Goal: Navigation & Orientation: Find specific page/section

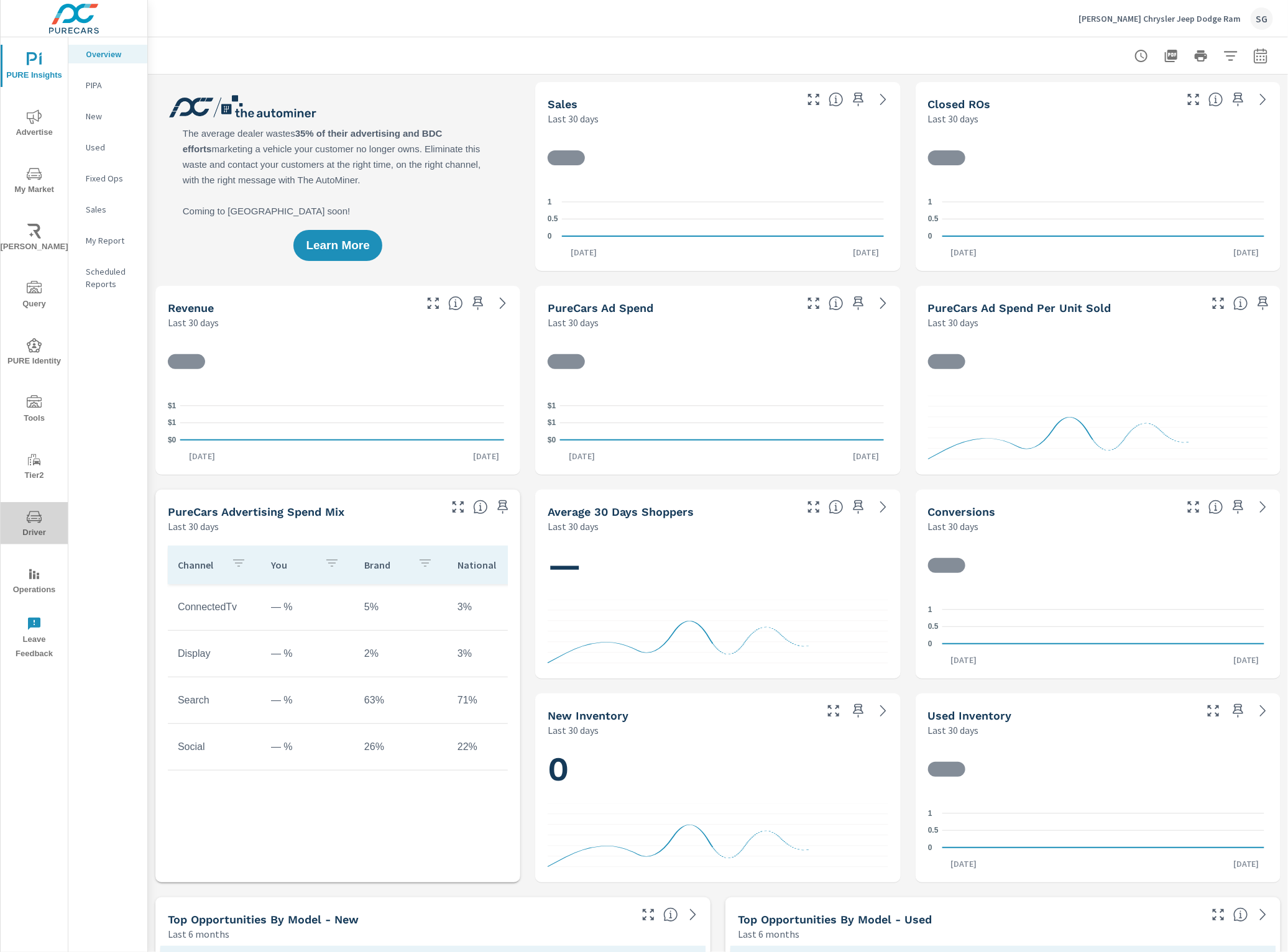
drag, startPoint x: 38, startPoint y: 522, endPoint x: 46, endPoint y: 521, distance: 8.1
click at [41, 523] on icon "nav menu" at bounding box center [34, 517] width 15 height 15
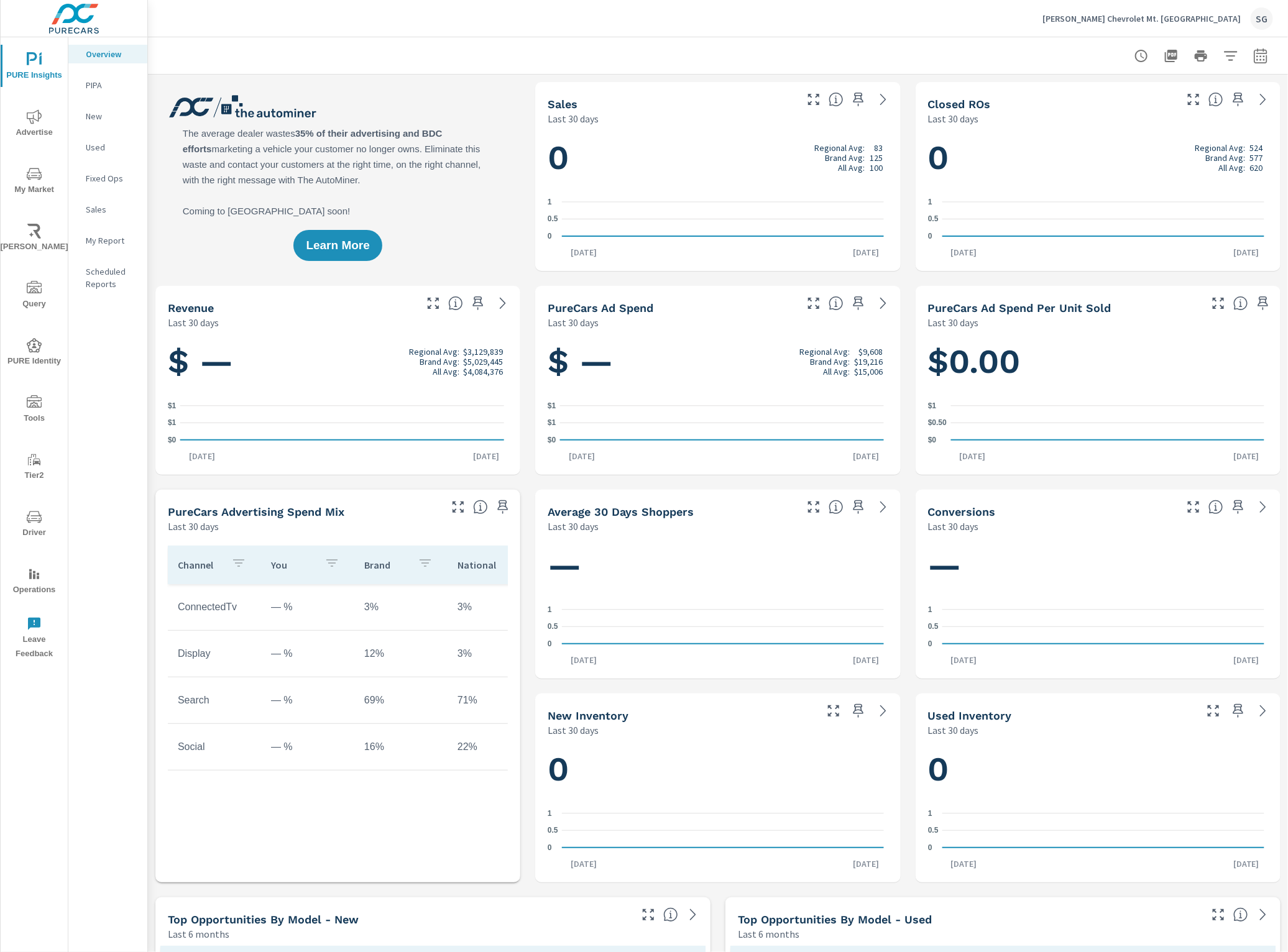
click at [40, 168] on icon "nav menu" at bounding box center [34, 174] width 15 height 15
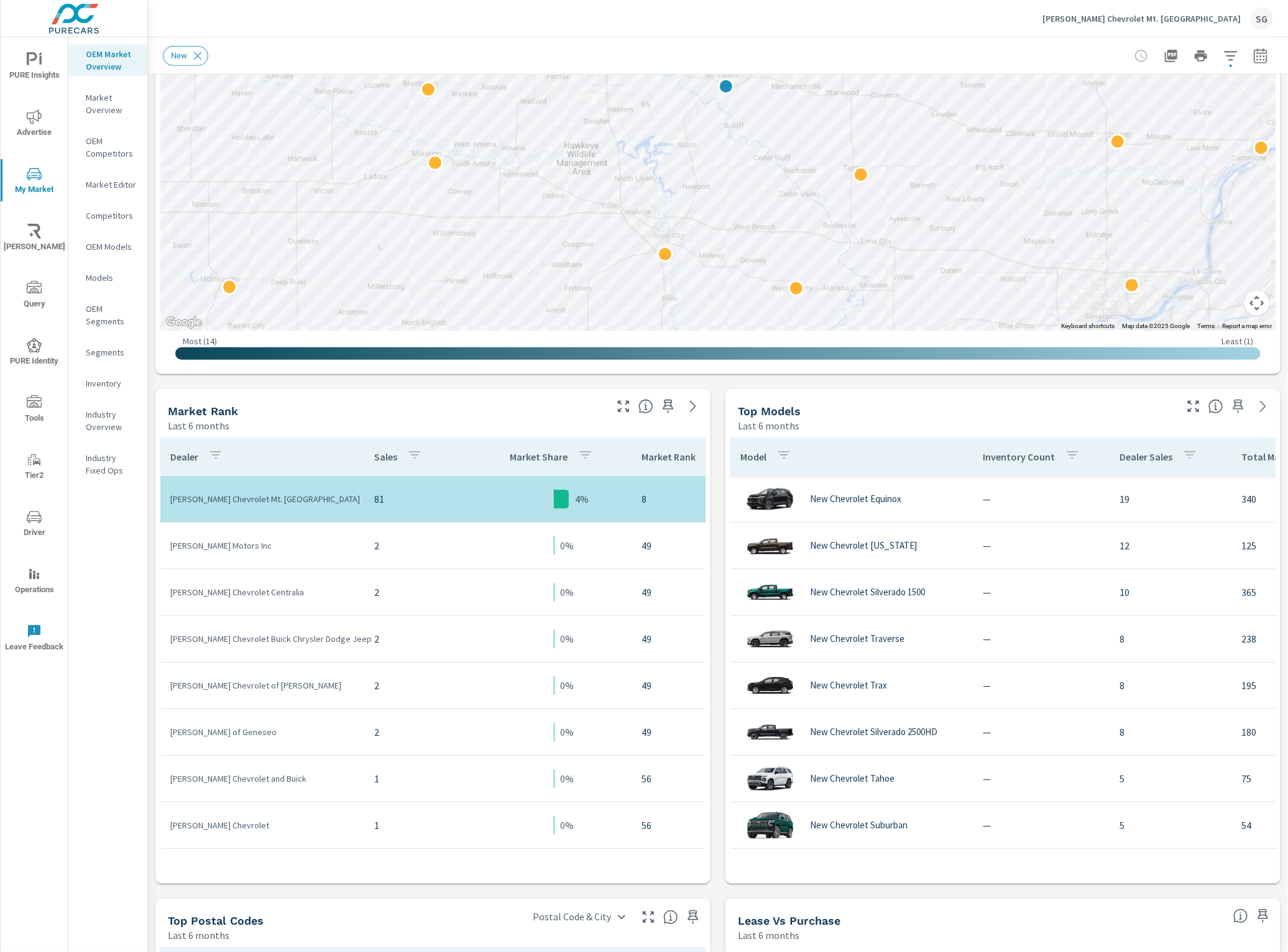
scroll to position [311, 0]
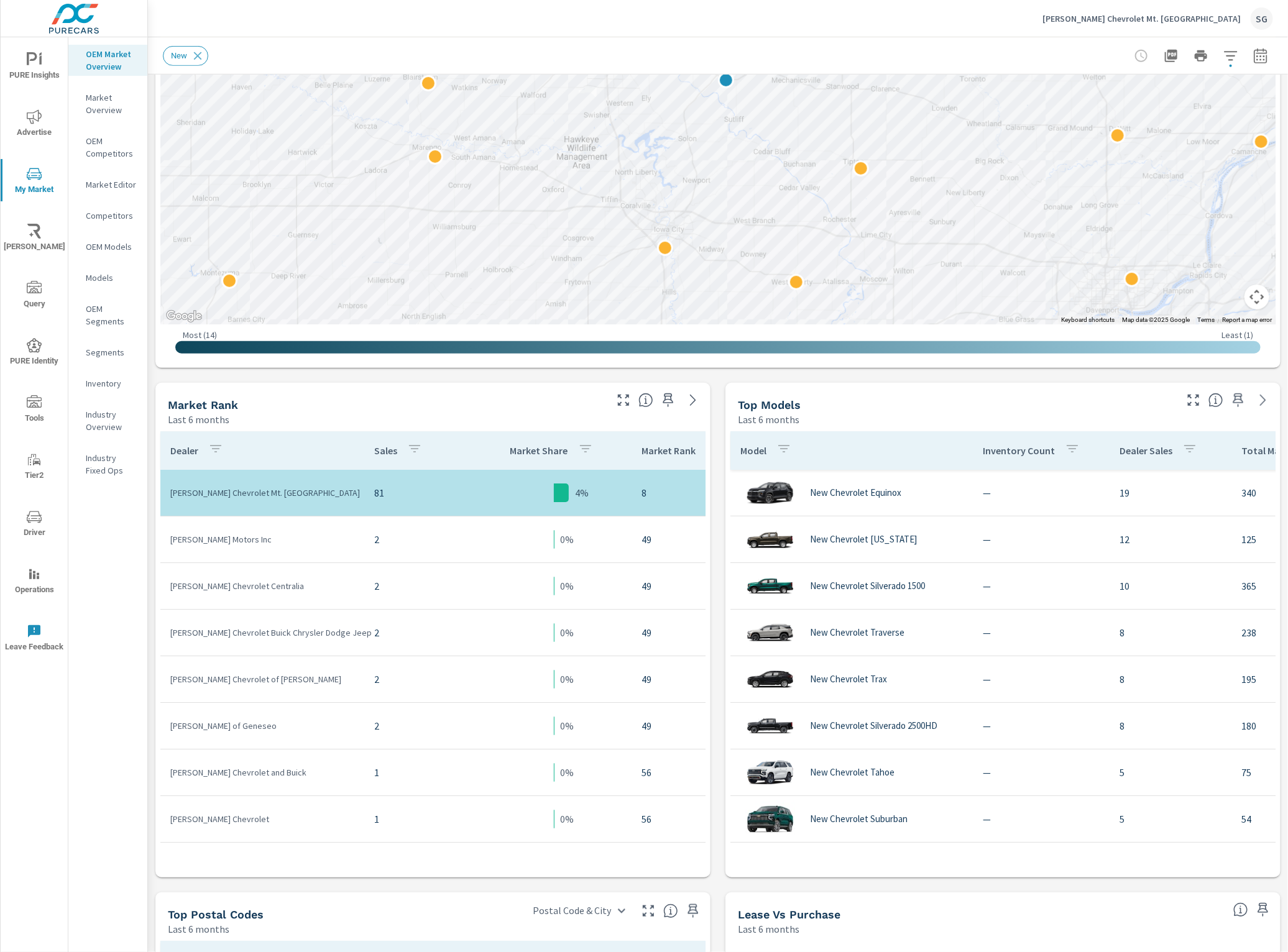
click at [1203, 19] on p "[PERSON_NAME] Chevrolet Mt. [GEOGRAPHIC_DATA]" at bounding box center [1141, 18] width 198 height 11
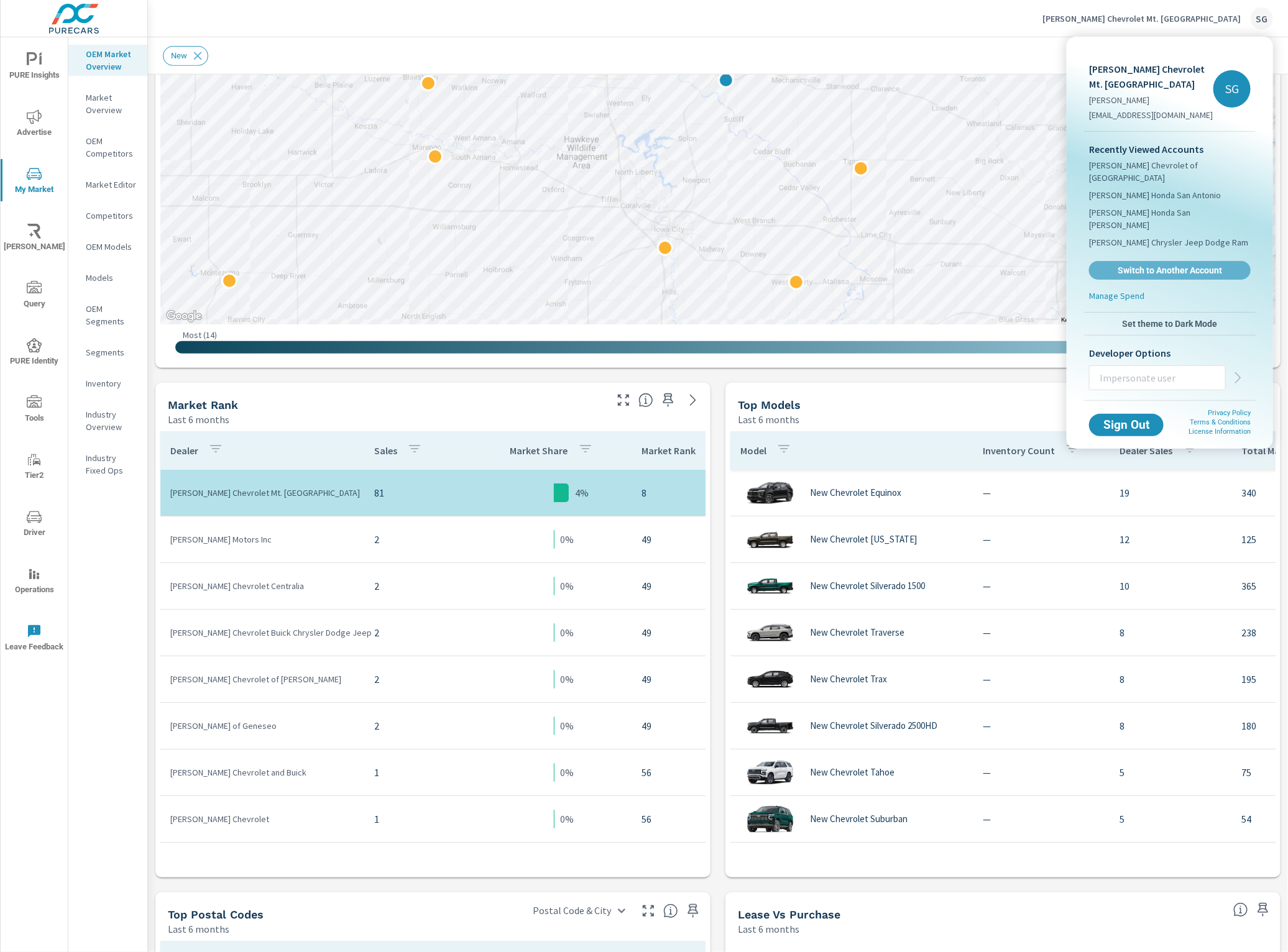
click at [1164, 265] on span "Switch to Another Account" at bounding box center [1170, 270] width 148 height 11
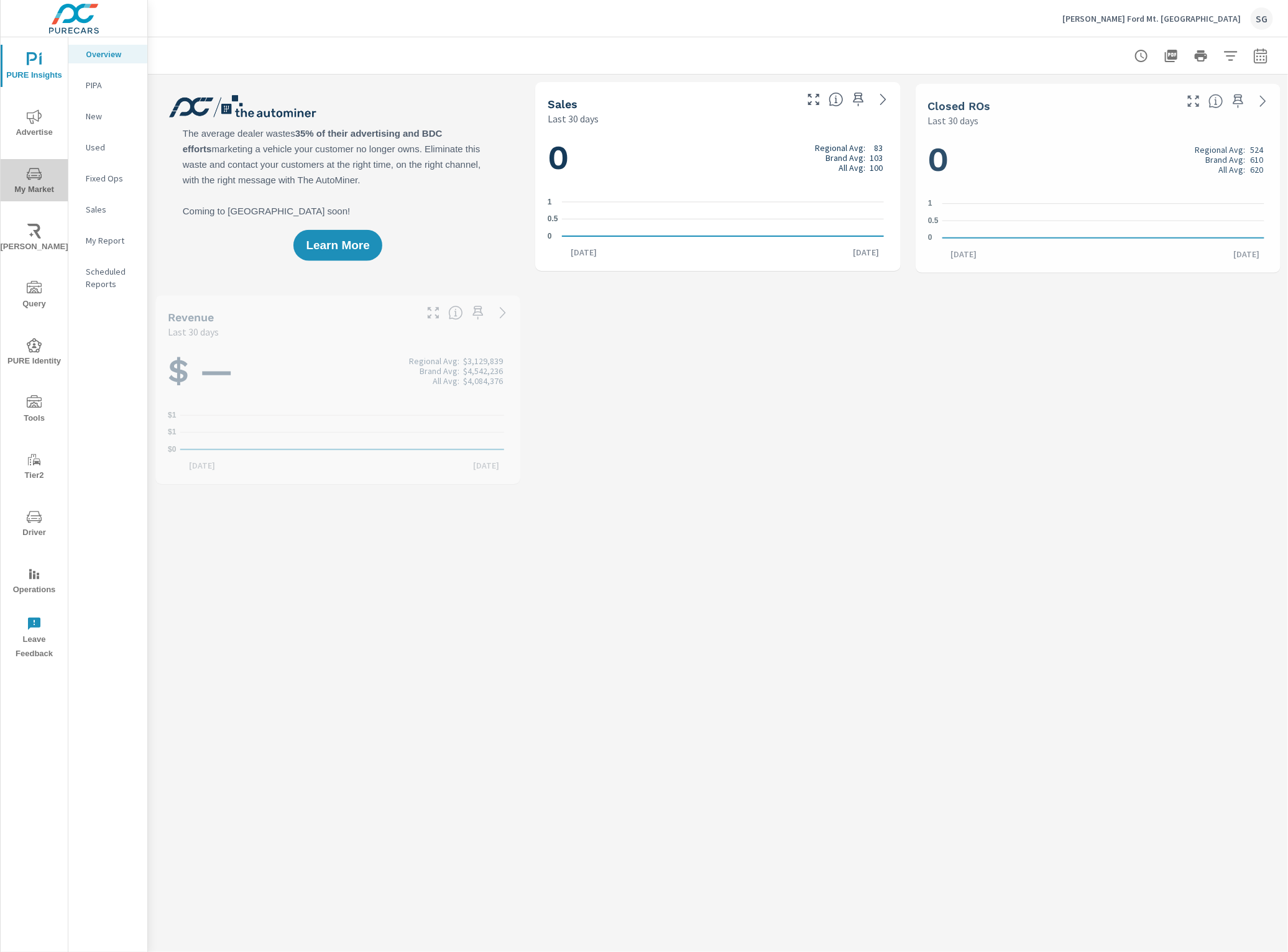
click at [27, 174] on icon "nav menu" at bounding box center [34, 174] width 15 height 15
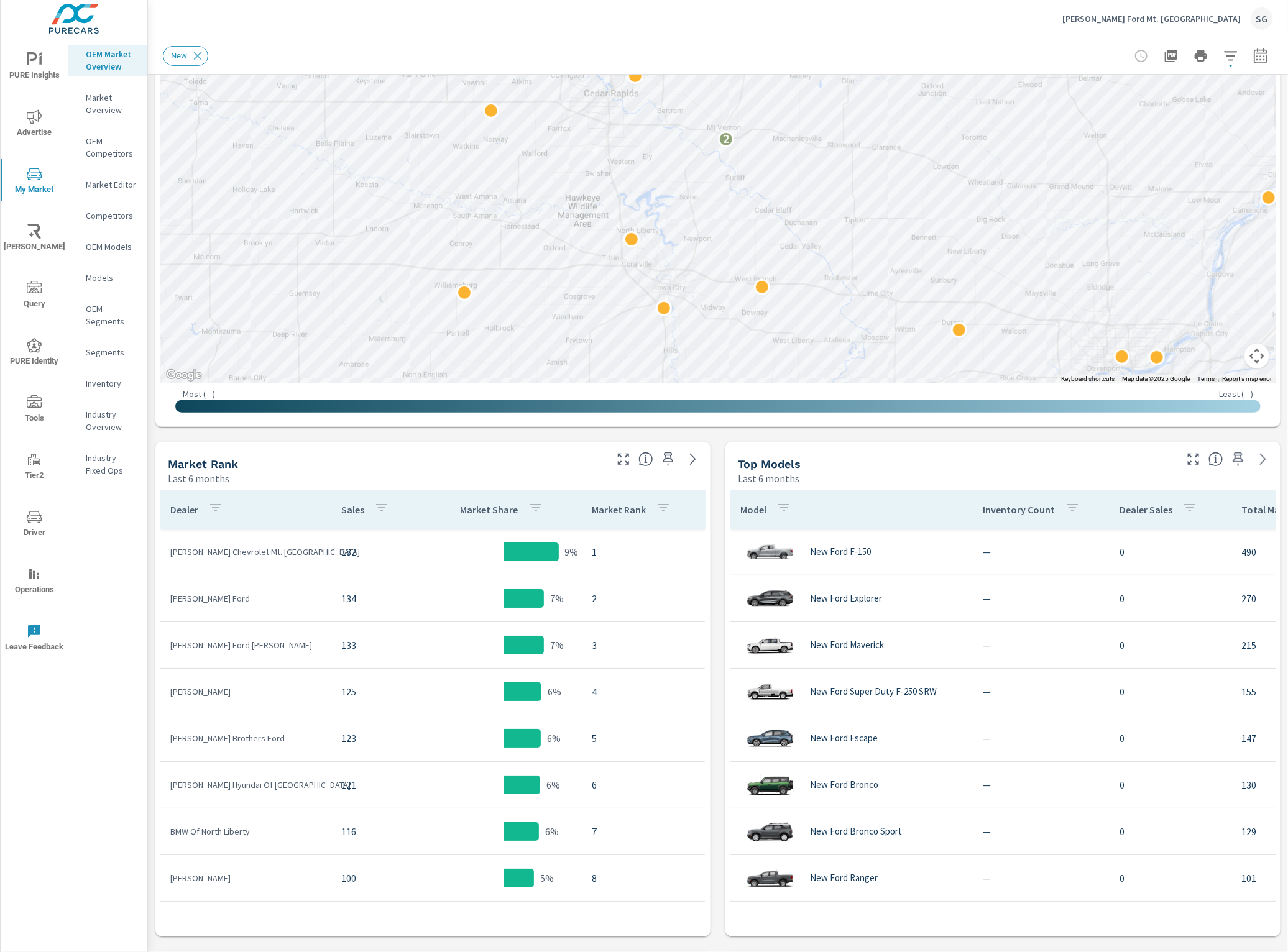
scroll to position [388, 0]
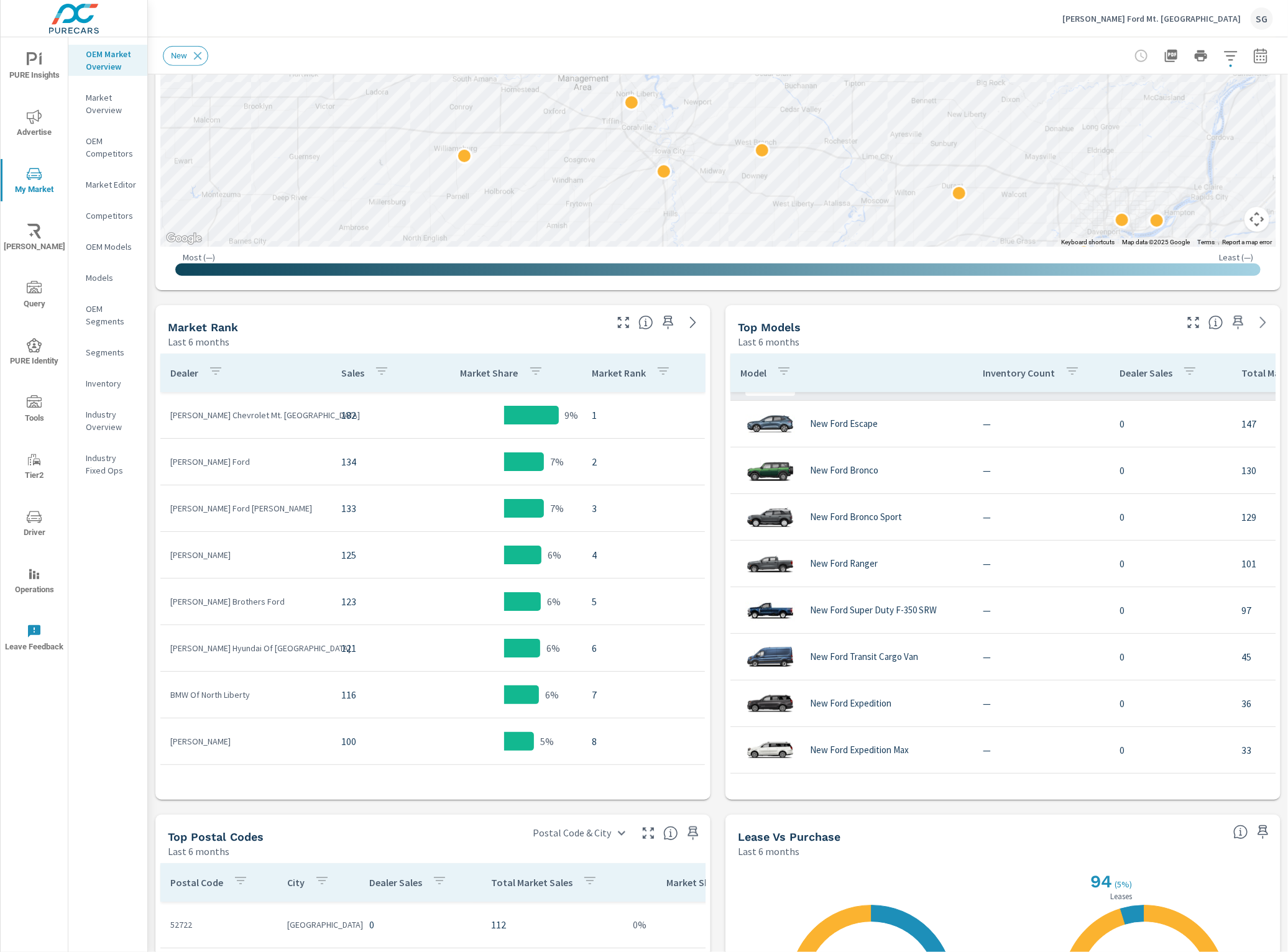
scroll to position [44, 0]
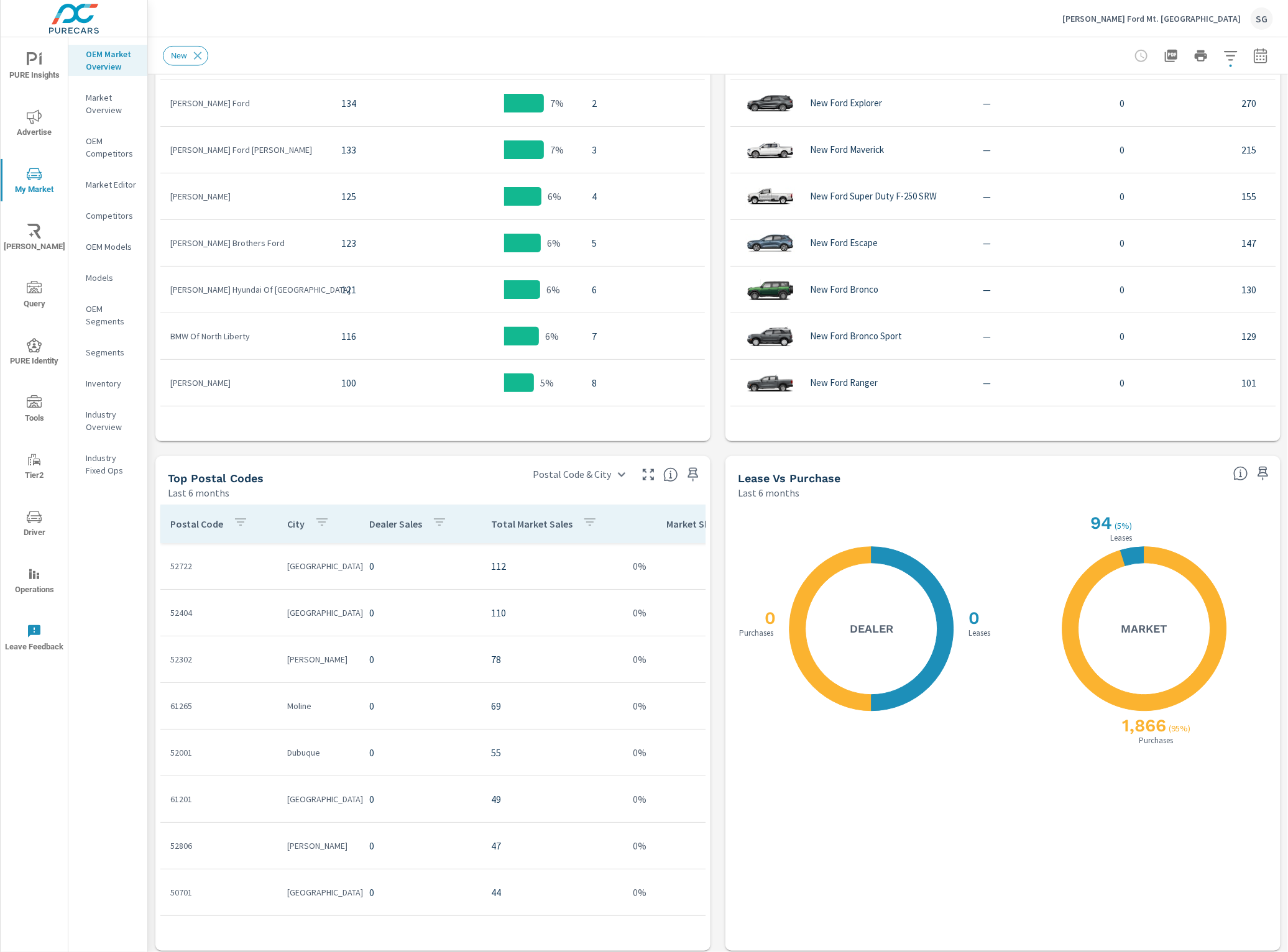
scroll to position [753, 0]
